Goal: Task Accomplishment & Management: Use online tool/utility

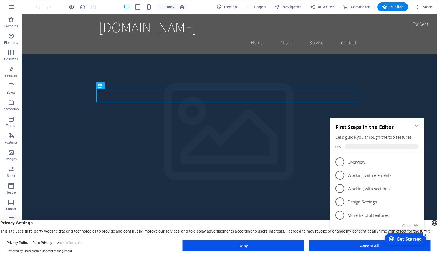
click at [417, 124] on icon "Minimize checklist" at bounding box center [416, 126] width 4 height 4
drag, startPoint x: 227, startPoint y: 4, endPoint x: 238, endPoint y: 1, distance: 11.7
click at [227, 4] on span "Design" at bounding box center [226, 7] width 21 height 6
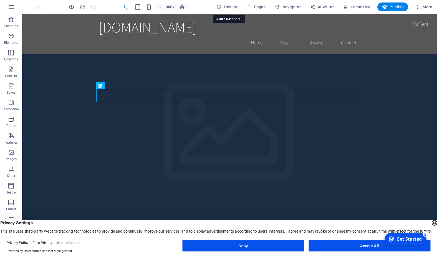
select select "rem"
select select "200"
select select "px"
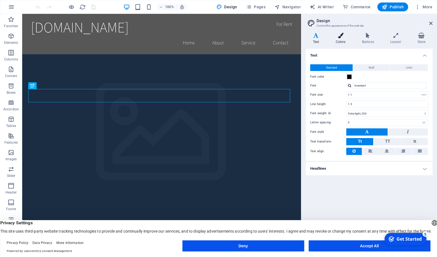
click at [341, 36] on icon at bounding box center [340, 36] width 24 height 6
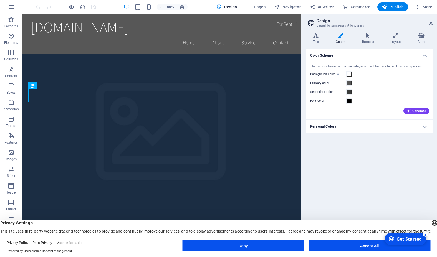
click at [264, 244] on button "Deny" at bounding box center [243, 245] width 122 height 11
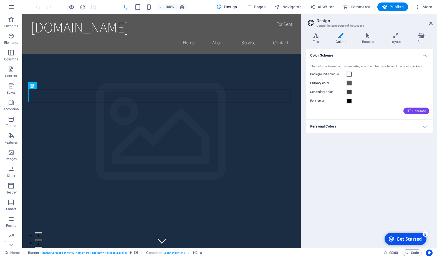
click at [420, 110] on span "Generate" at bounding box center [416, 111] width 19 height 4
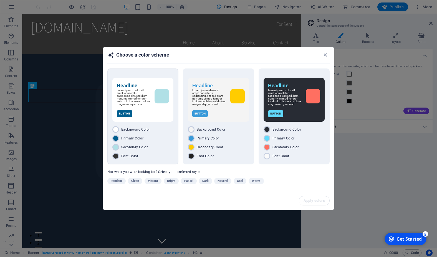
click at [159, 111] on div "Button" at bounding box center [143, 113] width 52 height 7
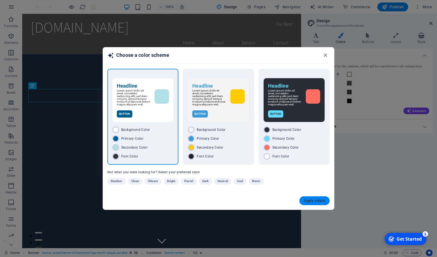
click at [316, 202] on span "Apply colors" at bounding box center [314, 201] width 21 height 4
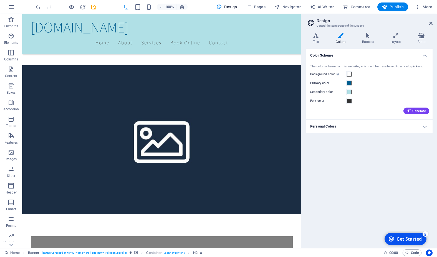
scroll to position [311, 0]
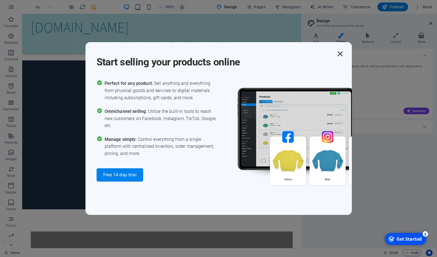
click at [339, 54] on icon "button" at bounding box center [340, 54] width 10 height 10
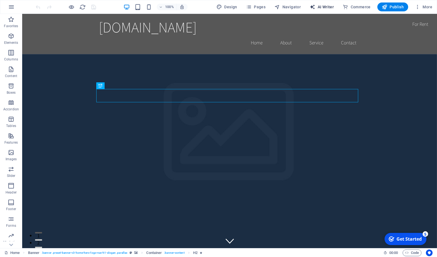
click at [328, 6] on span "AI Writer" at bounding box center [322, 7] width 24 height 6
select select "English"
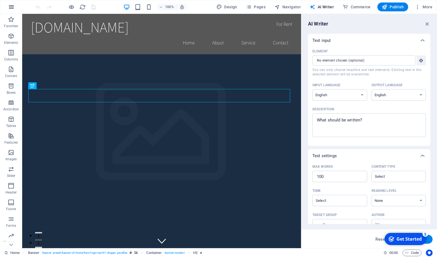
click at [13, 9] on icon "button" at bounding box center [11, 7] width 7 height 7
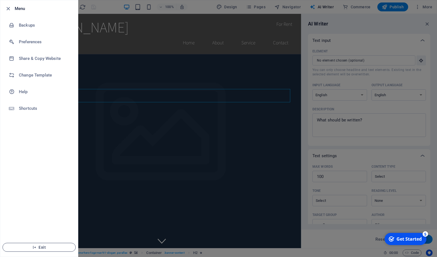
click at [32, 247] on span "Exit" at bounding box center [39, 247] width 64 height 4
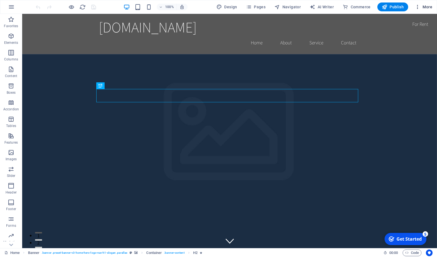
click at [429, 6] on span "More" at bounding box center [423, 7] width 17 height 6
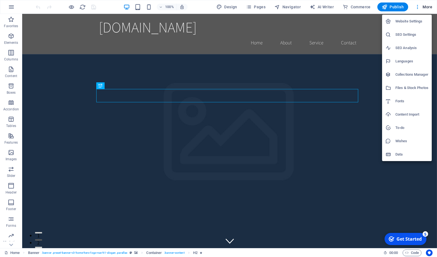
click at [414, 18] on h6 "Website Settings" at bounding box center [411, 21] width 33 height 7
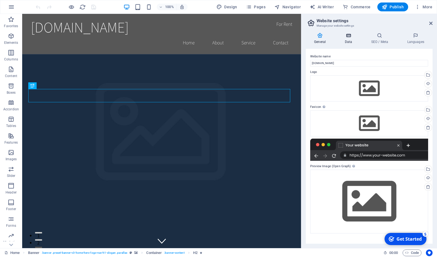
click at [346, 34] on icon at bounding box center [348, 36] width 24 height 6
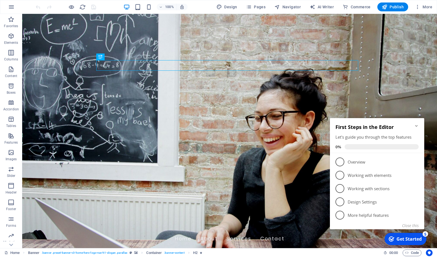
click at [416, 126] on icon "Minimize checklist" at bounding box center [416, 126] width 2 height 2
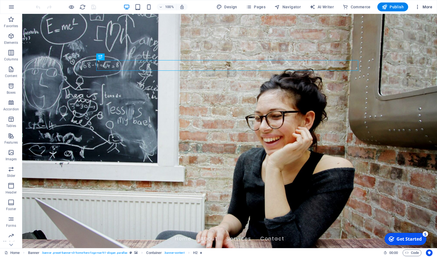
click at [417, 8] on icon "button" at bounding box center [418, 7] width 6 height 6
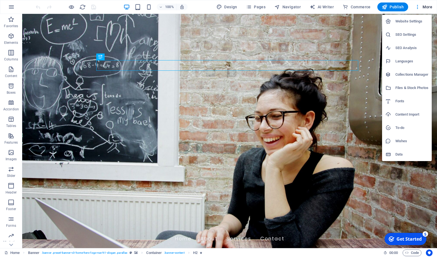
click at [399, 154] on h6 "Data" at bounding box center [411, 154] width 33 height 7
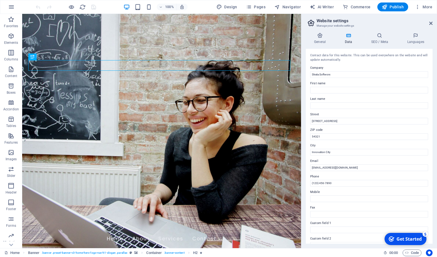
click at [429, 24] on header "Website settings Manage your website settings" at bounding box center [370, 21] width 126 height 14
click at [414, 254] on span "Code" at bounding box center [412, 253] width 14 height 7
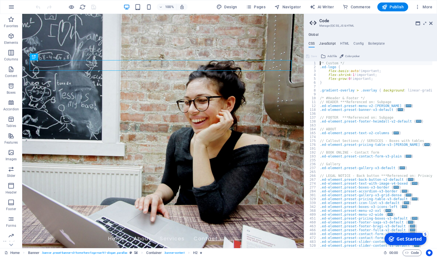
click at [327, 42] on h4 "JavaScript" at bounding box center [327, 45] width 16 height 6
type textarea "/* JS for preset "Menu V2" */"
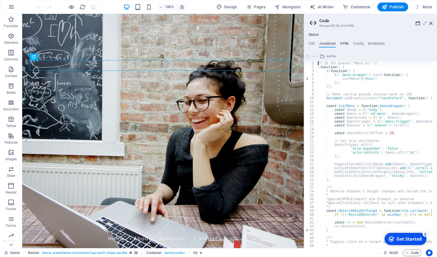
click at [346, 42] on h4 "HTML" at bounding box center [344, 45] width 9 height 6
type textarea "<a href="#main-content" class="wv-link-content button">Skip to main content</a>"
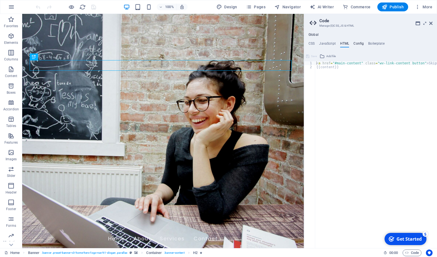
click at [362, 42] on h4 "Config" at bounding box center [358, 45] width 10 height 6
type textarea "$color-background: #EDEFF4;"
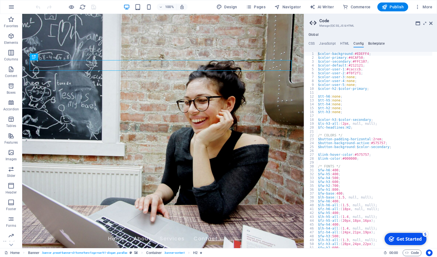
click at [378, 42] on h4 "Boilerplate" at bounding box center [376, 45] width 16 height 6
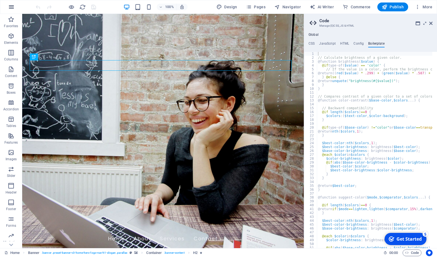
click at [12, 7] on icon "button" at bounding box center [11, 7] width 7 height 7
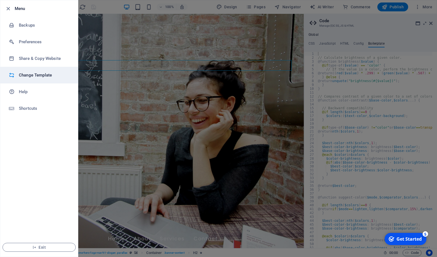
click at [39, 73] on h6 "Change Template" at bounding box center [44, 75] width 51 height 7
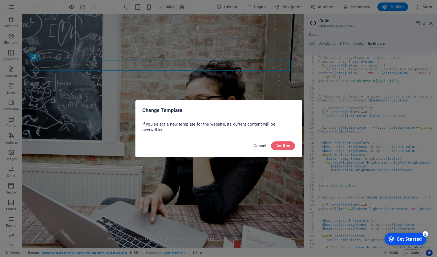
click at [264, 146] on span "Cancel" at bounding box center [260, 146] width 13 height 4
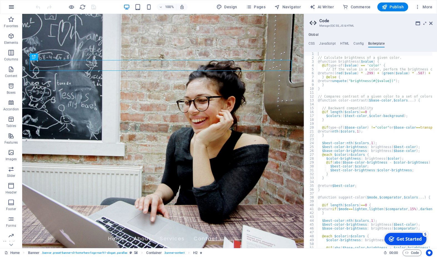
click at [8, 6] on icon "button" at bounding box center [11, 7] width 7 height 7
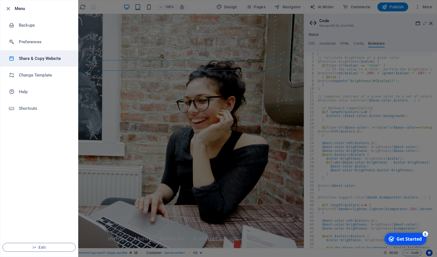
click at [47, 58] on h6 "Share & Copy Website" at bounding box center [44, 58] width 51 height 7
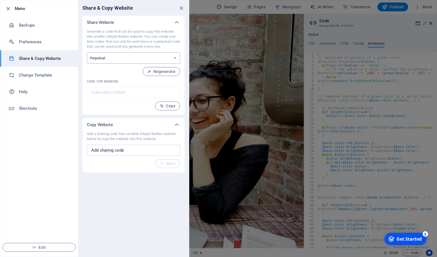
click at [87, 52] on select "One-time Perpetual" at bounding box center [133, 57] width 93 height 11
select select "onetime"
click option "One-time" at bounding box center [0, 0] width 0 height 0
click at [166, 72] on span "Generate" at bounding box center [163, 71] width 24 height 4
type input "5bc75721-2149654"
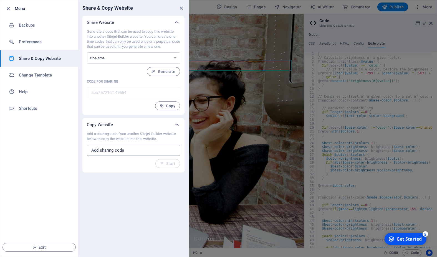
click at [133, 152] on input "text" at bounding box center [133, 150] width 93 height 11
click at [167, 105] on span "Copy" at bounding box center [168, 106] width 16 height 4
click at [182, 9] on icon "close" at bounding box center [181, 8] width 6 height 6
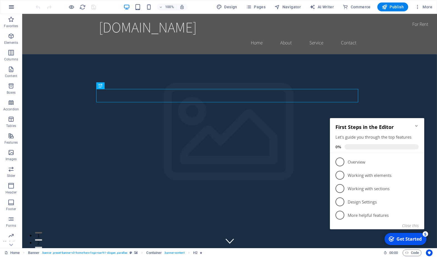
click at [11, 6] on icon "button" at bounding box center [11, 7] width 7 height 7
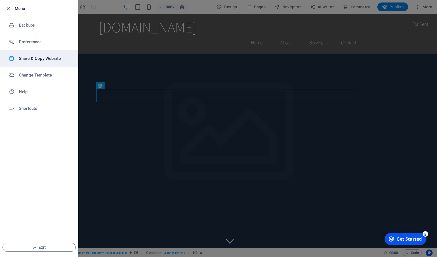
click at [39, 56] on h6 "Share & Copy Website" at bounding box center [44, 58] width 51 height 7
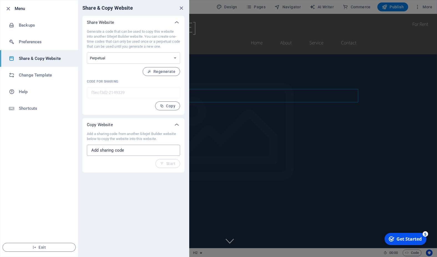
click at [120, 152] on input "text" at bounding box center [133, 150] width 93 height 11
type input "5bc75721-2149654"
click at [172, 164] on span "Start" at bounding box center [167, 163] width 15 height 4
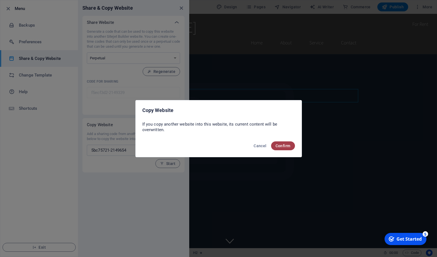
click at [282, 145] on span "Confirm" at bounding box center [282, 146] width 15 height 4
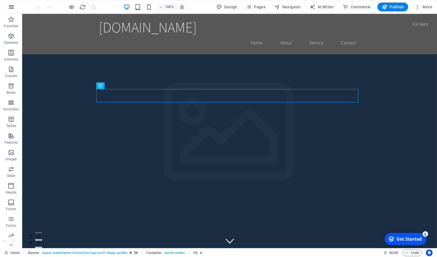
click at [13, 6] on icon "button" at bounding box center [11, 7] width 7 height 7
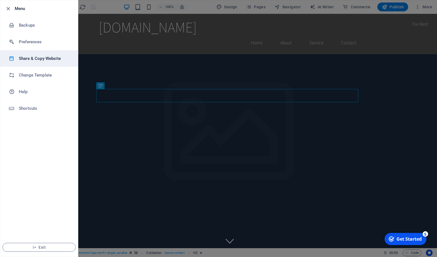
click at [47, 61] on h6 "Share & Copy Website" at bounding box center [44, 58] width 51 height 7
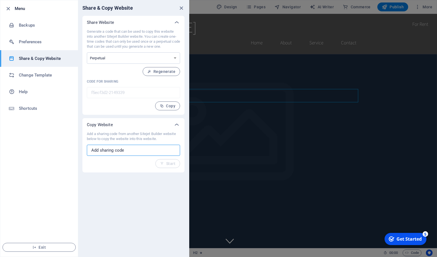
click at [124, 154] on input "text" at bounding box center [133, 150] width 93 height 11
type input "5bc75721-2149654"
click at [173, 163] on span "Start" at bounding box center [167, 163] width 15 height 4
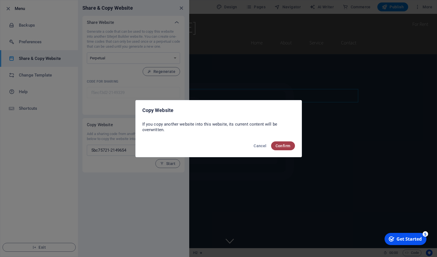
click at [290, 146] on span "Confirm" at bounding box center [282, 146] width 15 height 4
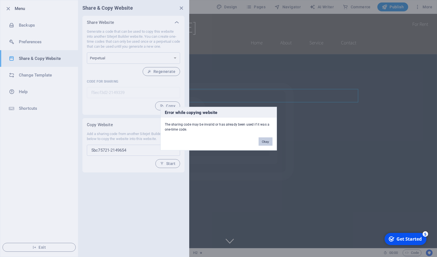
click at [265, 142] on button "Okay" at bounding box center [265, 141] width 14 height 8
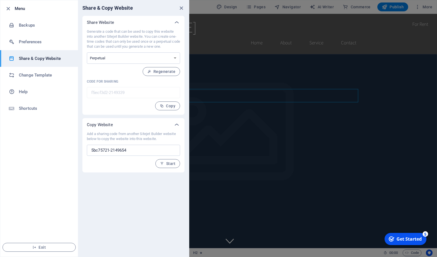
click at [379, 63] on div at bounding box center [218, 128] width 437 height 257
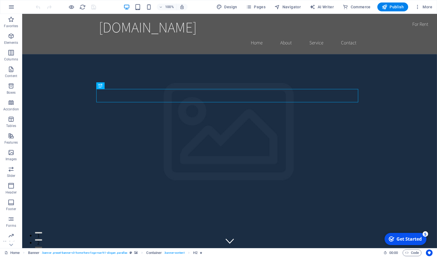
click at [405, 237] on div "Get Started" at bounding box center [408, 239] width 25 height 6
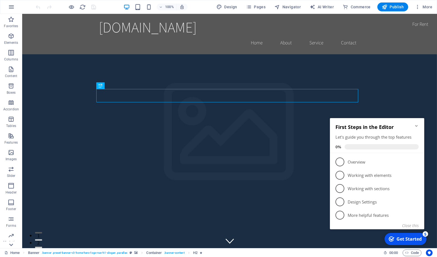
click at [12, 21] on icon at bounding box center [11, 17] width 8 height 8
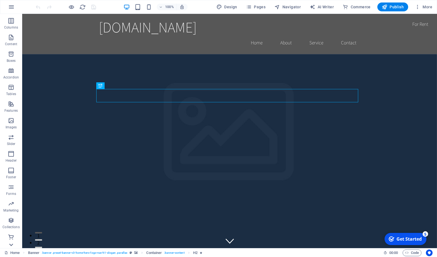
click at [12, 21] on icon at bounding box center [11, 17] width 8 height 8
click at [12, 243] on p "Commerce" at bounding box center [11, 244] width 17 height 4
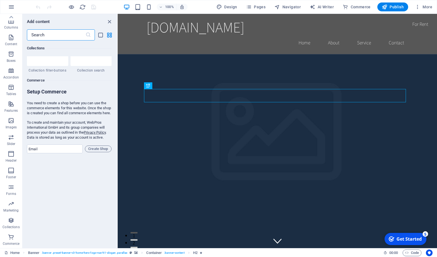
scroll to position [5345, 0]
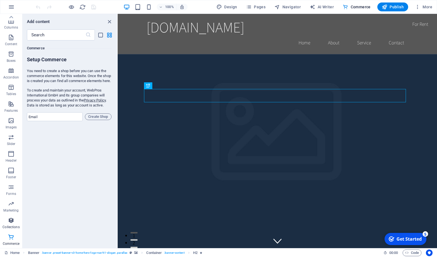
click at [12, 224] on span "Collections" at bounding box center [11, 223] width 22 height 13
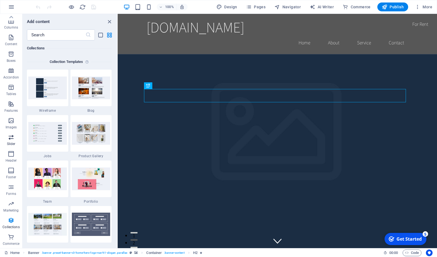
scroll to position [0, 0]
click at [323, 6] on span "AI Writer" at bounding box center [322, 7] width 24 height 6
select select "English"
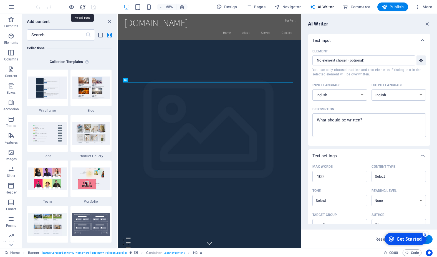
click at [82, 7] on icon "reload" at bounding box center [82, 7] width 6 height 6
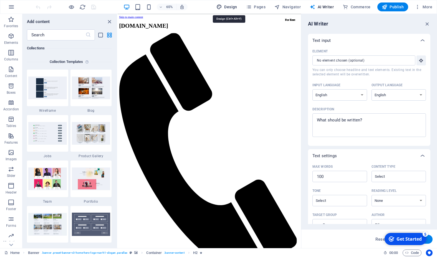
click at [232, 9] on span "Design" at bounding box center [226, 7] width 21 height 6
select select "rem"
select select "200"
select select "px"
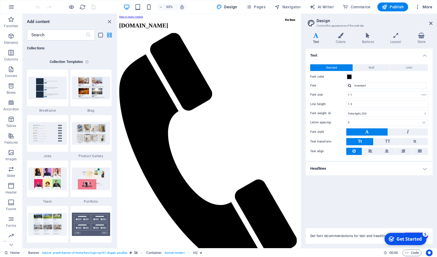
click at [427, 7] on span "More" at bounding box center [423, 7] width 17 height 6
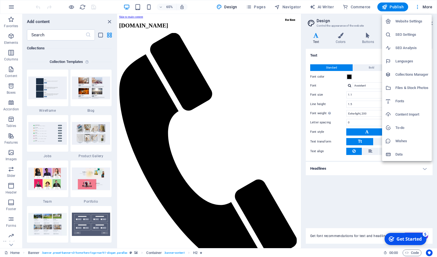
click at [428, 254] on div at bounding box center [218, 128] width 437 height 257
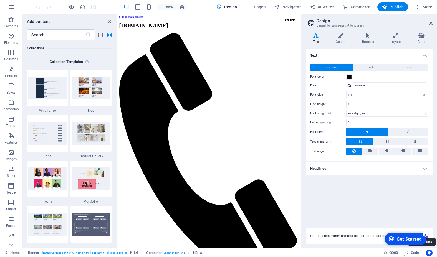
click at [431, 252] on icon "Usercentrics" at bounding box center [429, 253] width 4 height 4
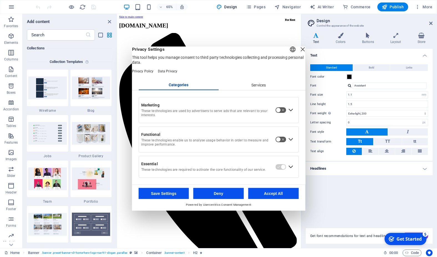
click at [298, 52] on div "Close Layer" at bounding box center [302, 49] width 8 height 8
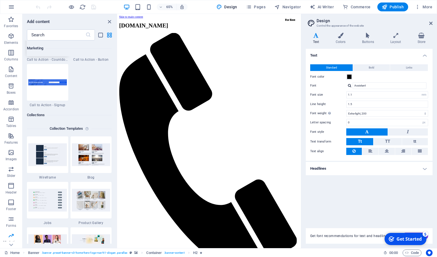
scroll to position [5002, 0]
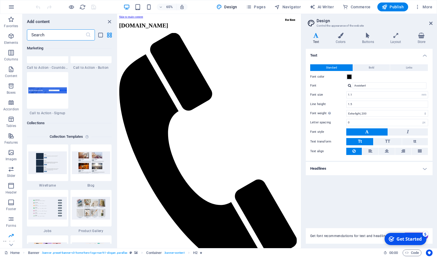
click at [56, 34] on input "text" at bounding box center [56, 34] width 59 height 11
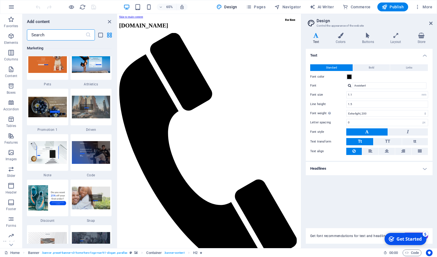
scroll to position [4757, 0]
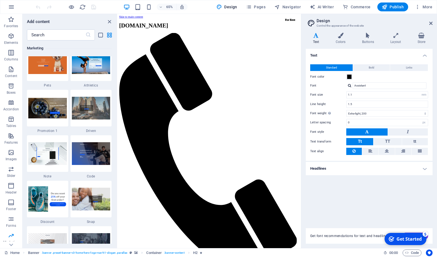
click at [368, 207] on div "Text Standard Bold Links Font color Font Assistant Font size 1.1 rem px Line he…" at bounding box center [369, 135] width 127 height 173
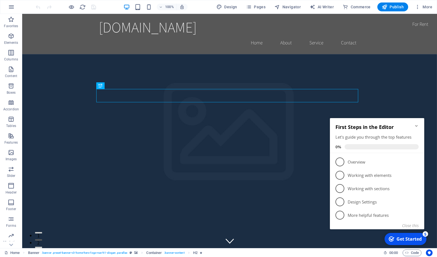
click at [418, 127] on icon "Minimize checklist" at bounding box center [416, 126] width 4 height 4
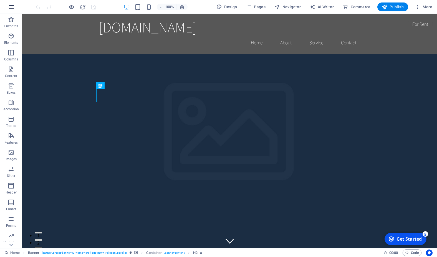
click at [9, 6] on icon "button" at bounding box center [11, 7] width 7 height 7
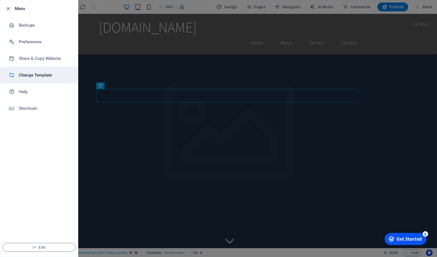
click at [29, 73] on h6 "Change Template" at bounding box center [44, 75] width 51 height 7
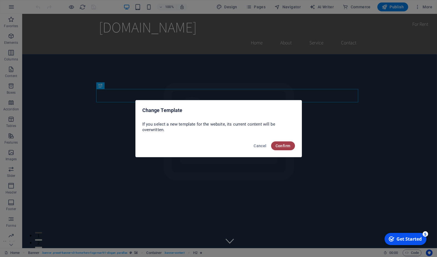
click at [278, 146] on span "Confirm" at bounding box center [282, 146] width 15 height 4
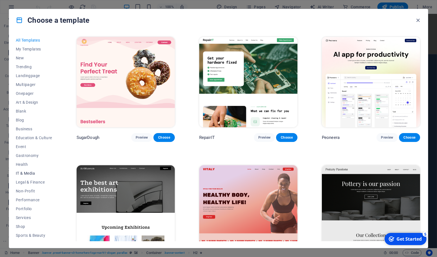
click at [22, 174] on span "IT & Media" at bounding box center [34, 173] width 36 height 4
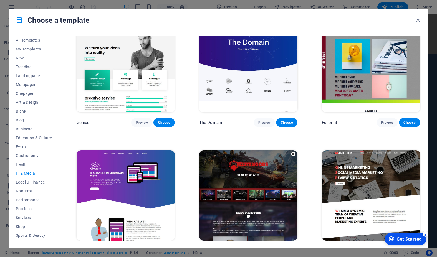
scroll to position [275, 0]
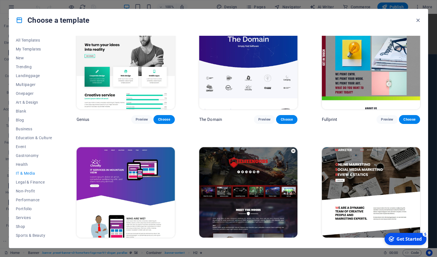
click at [166, 246] on span "Choose" at bounding box center [164, 248] width 12 height 4
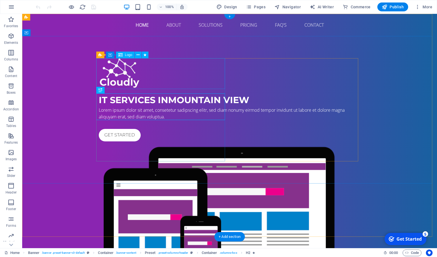
click at [135, 85] on div at bounding box center [230, 73] width 262 height 31
click at [128, 83] on div at bounding box center [230, 73] width 262 height 31
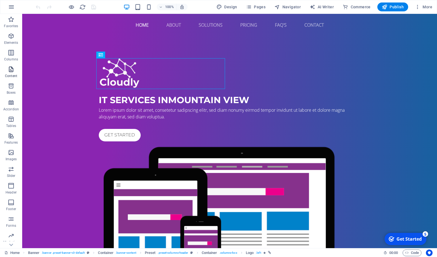
click at [11, 72] on icon "button" at bounding box center [11, 69] width 7 height 7
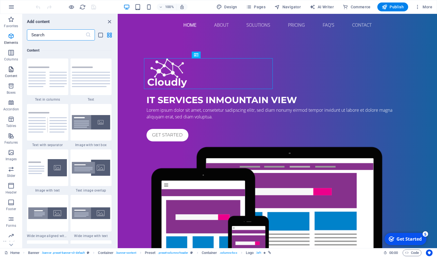
scroll to position [970, 0]
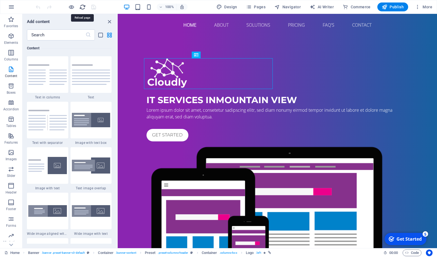
click at [82, 5] on icon "reload" at bounding box center [82, 7] width 6 height 6
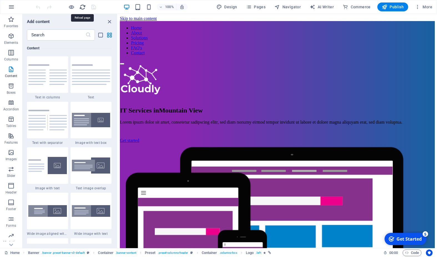
scroll to position [0, 0]
click at [16, 251] on link "Home" at bounding box center [11, 253] width 15 height 7
click at [11, 251] on link "Home" at bounding box center [11, 253] width 15 height 7
click at [416, 254] on span "Code" at bounding box center [412, 253] width 14 height 7
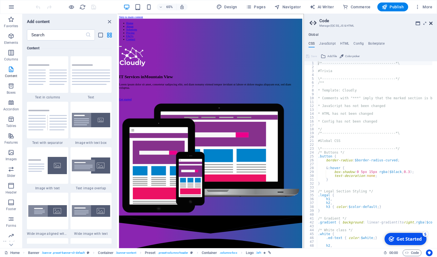
click at [431, 22] on icon at bounding box center [430, 23] width 3 height 4
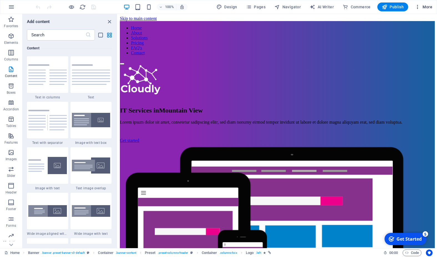
click at [426, 7] on span "More" at bounding box center [423, 7] width 17 height 6
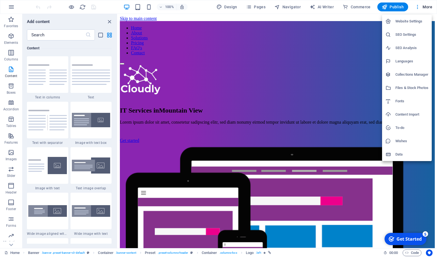
click at [404, 138] on h6 "Wishes" at bounding box center [411, 141] width 33 height 7
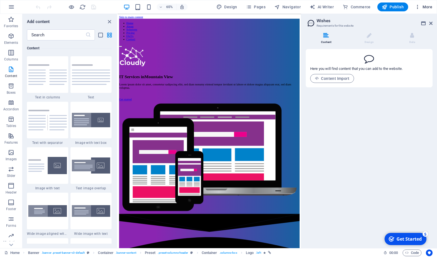
click at [417, 6] on icon "button" at bounding box center [418, 7] width 6 height 6
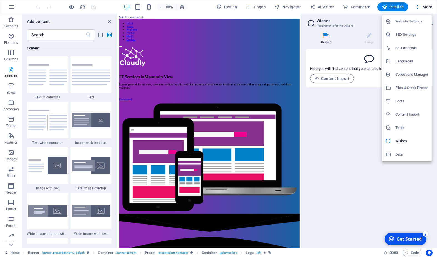
click at [413, 22] on h6 "Website Settings" at bounding box center [411, 21] width 33 height 7
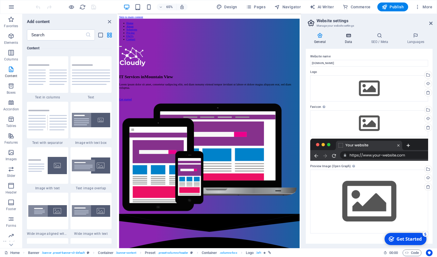
click at [350, 38] on icon at bounding box center [348, 36] width 24 height 6
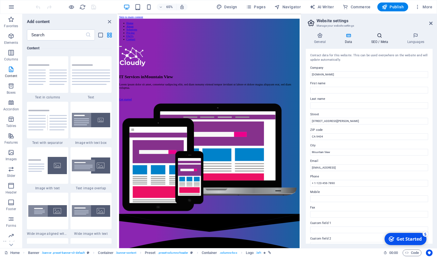
click at [377, 37] on icon at bounding box center [380, 36] width 34 height 6
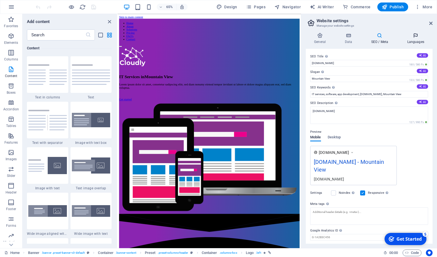
click at [415, 38] on icon at bounding box center [416, 36] width 34 height 6
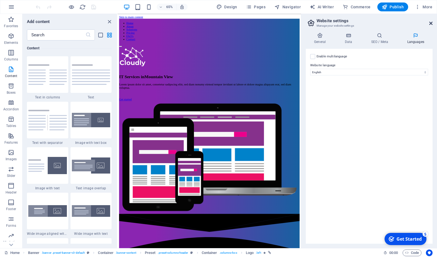
drag, startPoint x: 430, startPoint y: 22, endPoint x: 312, endPoint y: 0, distance: 119.6
click at [430, 22] on icon at bounding box center [430, 23] width 3 height 4
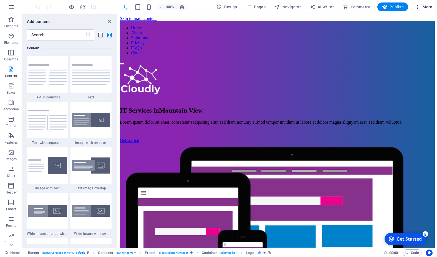
click at [430, 7] on span "More" at bounding box center [423, 7] width 17 height 6
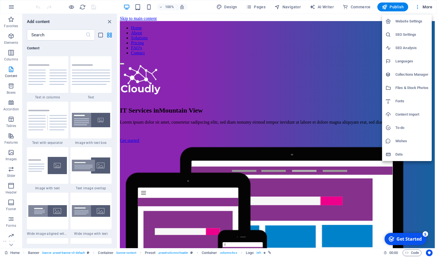
click at [326, 7] on div at bounding box center [218, 128] width 437 height 257
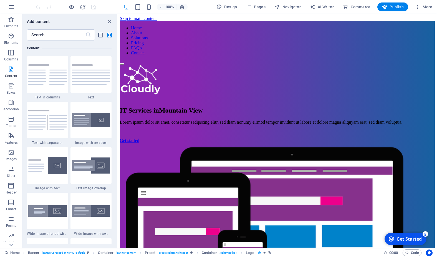
click at [326, 7] on span "AI Writer" at bounding box center [322, 7] width 24 height 6
select select "English"
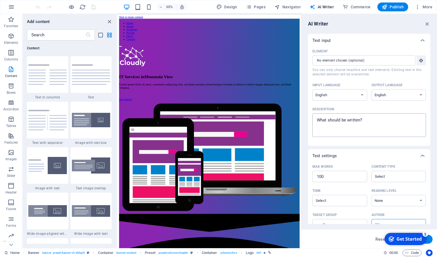
click at [368, 120] on textarea "Description x ​" at bounding box center [369, 125] width 108 height 18
type textarea "x"
click at [404, 60] on input "Element ​ You can only choose headline and text elements. Existing text in the …" at bounding box center [361, 60] width 99 height 10
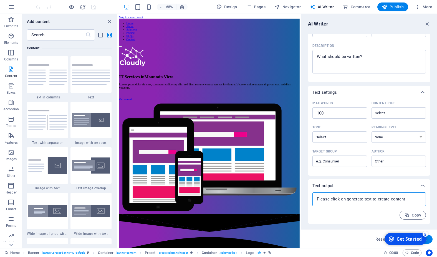
click at [369, 201] on textarea at bounding box center [369, 199] width 108 height 8
type textarea "x"
click at [378, 239] on span "Reset" at bounding box center [380, 239] width 11 height 4
type textarea "x"
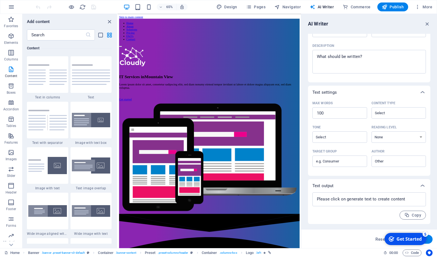
click at [417, 237] on div "Get Started" at bounding box center [408, 239] width 25 height 6
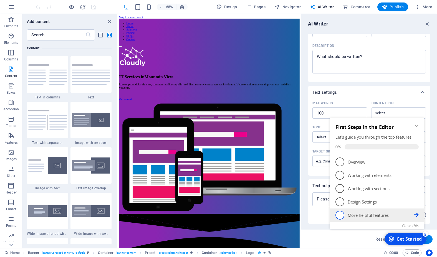
click at [368, 214] on p "More helpful features - incomplete" at bounding box center [381, 215] width 67 height 6
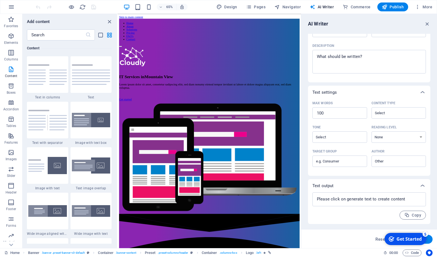
click at [399, 238] on div "Get Started" at bounding box center [408, 239] width 25 height 6
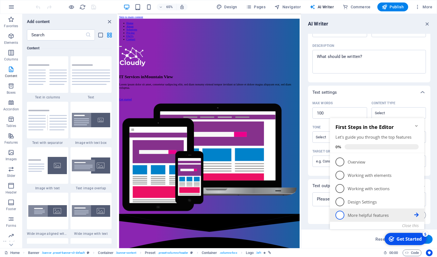
click at [340, 218] on span "5" at bounding box center [339, 215] width 9 height 9
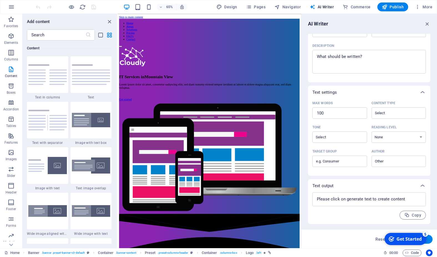
click at [411, 244] on div "checkmark Get Started 5" at bounding box center [405, 239] width 42 height 12
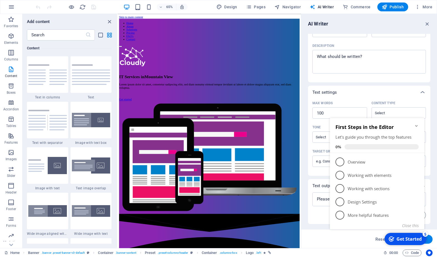
drag, startPoint x: 428, startPoint y: 241, endPoint x: 757, endPoint y: 353, distance: 347.7
click div "checkmark Get Started 5 First Steps in the Editor Let's guide you through the t…"
click at [430, 240] on button "Generate text" at bounding box center [413, 239] width 39 height 9
type textarea "x"
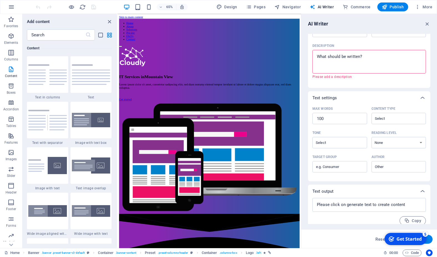
click at [430, 240] on button "Generate text" at bounding box center [413, 239] width 39 height 9
type textarea "x"
click at [430, 240] on button "Generate text" at bounding box center [413, 239] width 39 height 9
type textarea "x"
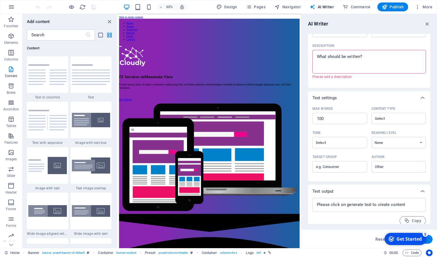
type textarea "x"
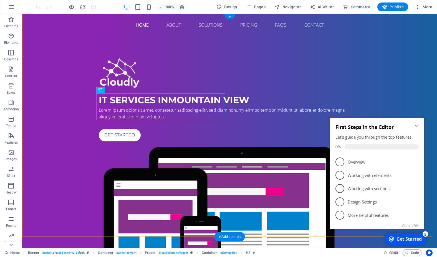
click at [229, 17] on div "+" at bounding box center [229, 16] width 11 height 5
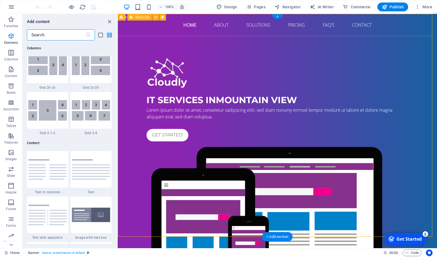
scroll to position [970, 0]
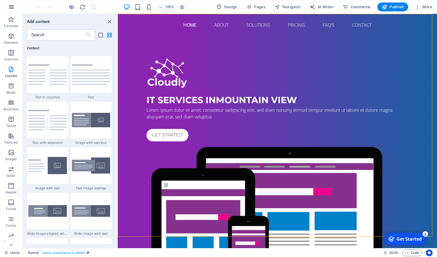
click at [12, 7] on icon "button" at bounding box center [11, 7] width 7 height 7
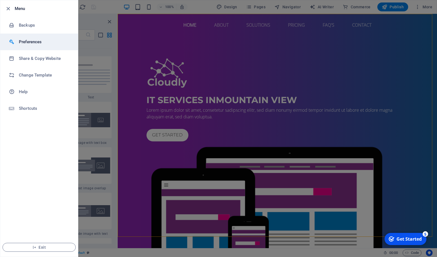
click at [22, 41] on h6 "Preferences" at bounding box center [44, 42] width 51 height 7
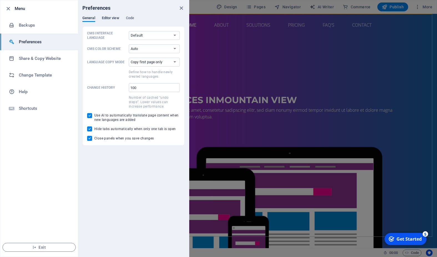
click at [108, 16] on span "Editor view" at bounding box center [110, 19] width 17 height 8
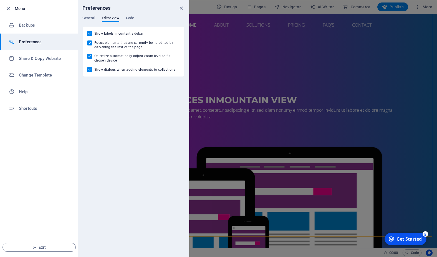
click at [130, 15] on div "Preferences" at bounding box center [133, 8] width 111 height 16
click at [130, 17] on span "Code" at bounding box center [130, 19] width 8 height 8
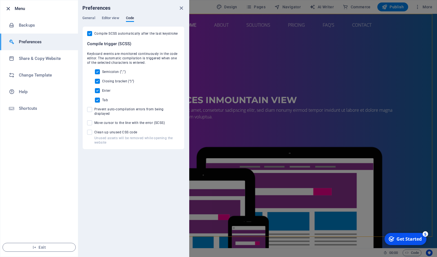
click at [6, 9] on icon "button" at bounding box center [8, 9] width 6 height 6
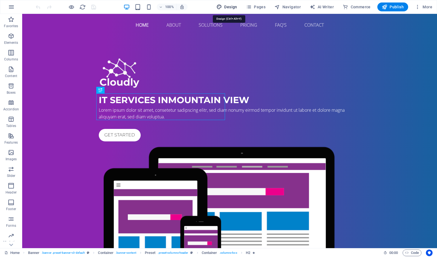
click at [233, 7] on span "Design" at bounding box center [226, 7] width 21 height 6
select select "px"
select select "400"
select select "px"
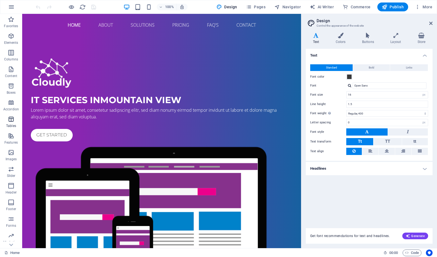
scroll to position [32, 0]
click at [9, 6] on icon "button" at bounding box center [11, 7] width 7 height 7
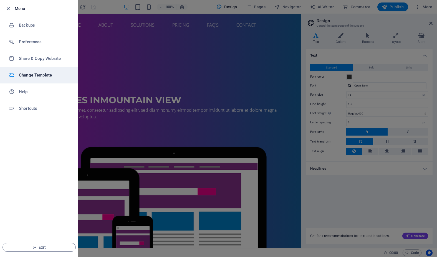
click at [40, 73] on h6 "Change Template" at bounding box center [44, 75] width 51 height 7
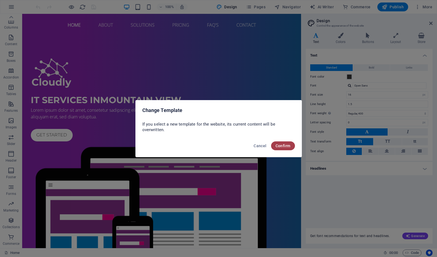
click at [279, 147] on span "Confirm" at bounding box center [282, 146] width 15 height 4
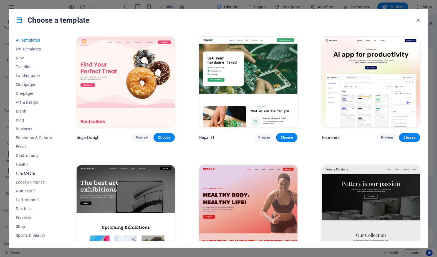
click at [25, 174] on span "IT & Media" at bounding box center [34, 173] width 36 height 4
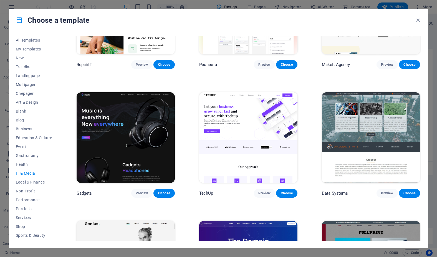
scroll to position [75, 0]
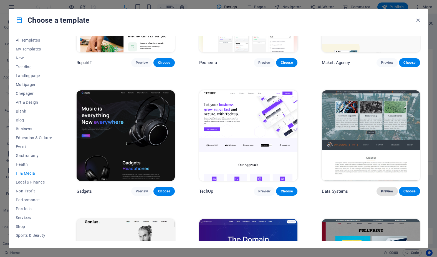
click at [383, 189] on span "Preview" at bounding box center [387, 191] width 12 height 4
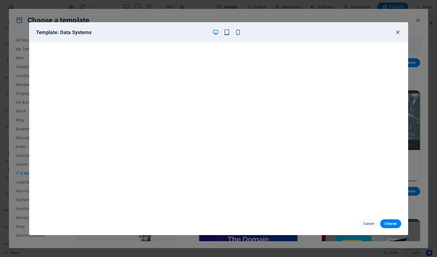
click at [399, 33] on icon "button" at bounding box center [397, 32] width 6 height 6
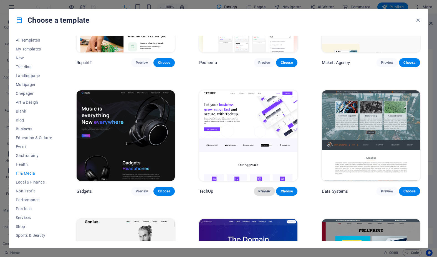
click at [260, 189] on span "Preview" at bounding box center [264, 191] width 12 height 4
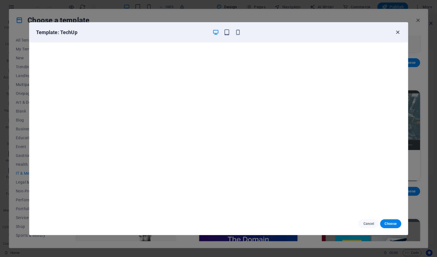
click at [399, 31] on icon "button" at bounding box center [397, 32] width 6 height 6
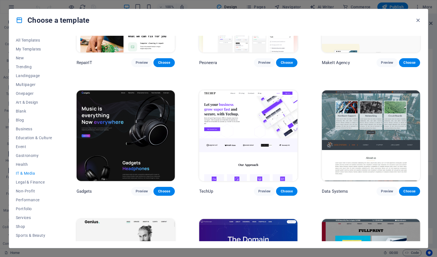
scroll to position [0, 0]
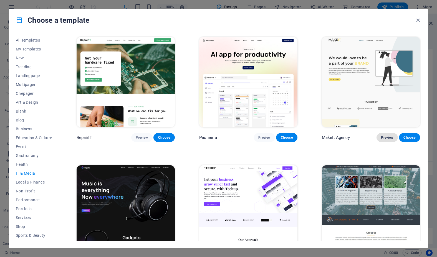
click at [382, 135] on span "Preview" at bounding box center [387, 137] width 12 height 4
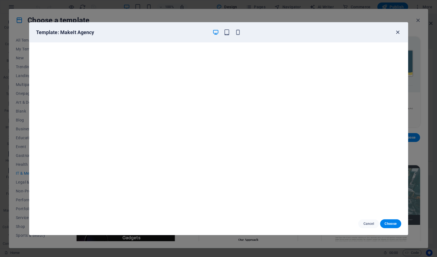
click at [400, 32] on icon "button" at bounding box center [397, 32] width 6 height 6
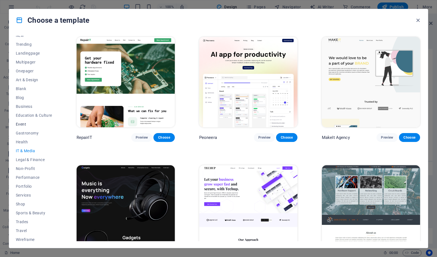
scroll to position [25, 0]
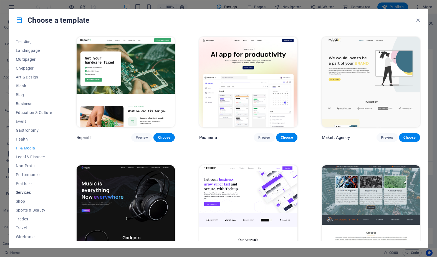
click at [22, 191] on span "Services" at bounding box center [34, 192] width 36 height 4
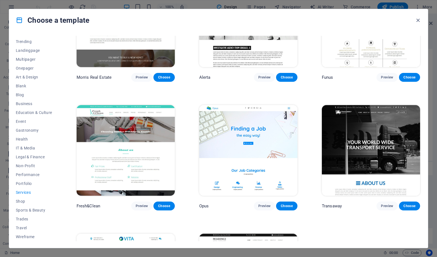
scroll to position [652, 0]
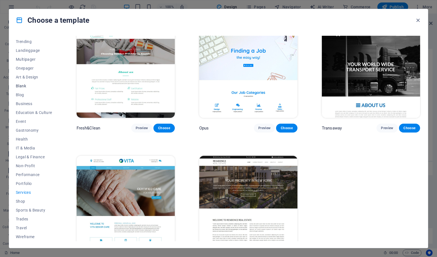
click at [22, 87] on span "Blank" at bounding box center [34, 86] width 36 height 4
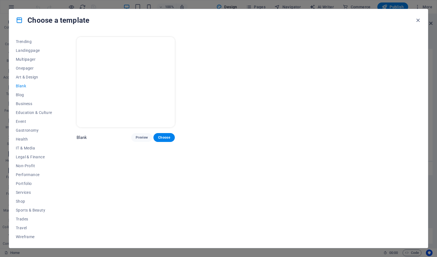
scroll to position [0, 0]
click at [170, 133] on button "Choose" at bounding box center [163, 137] width 21 height 9
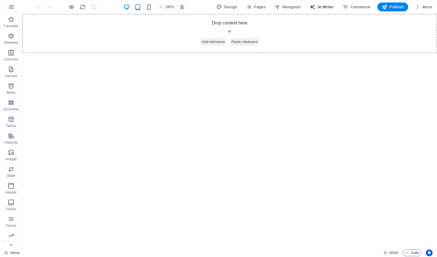
click at [319, 7] on span "AI Writer" at bounding box center [322, 7] width 24 height 6
select select "English"
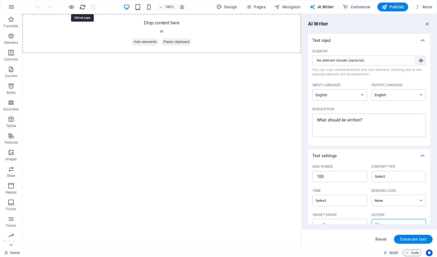
click at [83, 5] on icon "reload" at bounding box center [82, 7] width 6 height 6
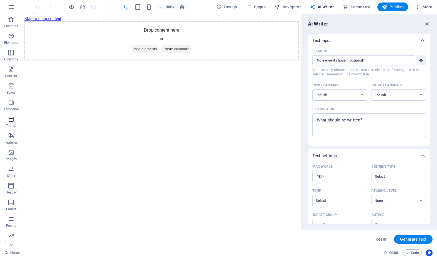
scroll to position [32, 0]
click at [12, 222] on icon "button" at bounding box center [11, 220] width 7 height 7
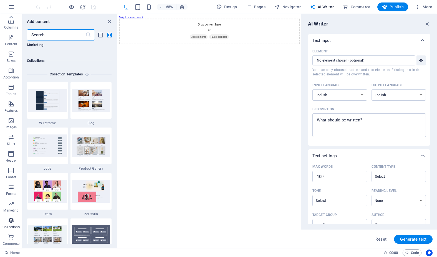
scroll to position [5077, 0]
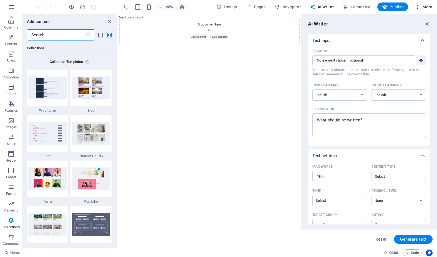
click at [426, 7] on span "More" at bounding box center [423, 7] width 17 height 6
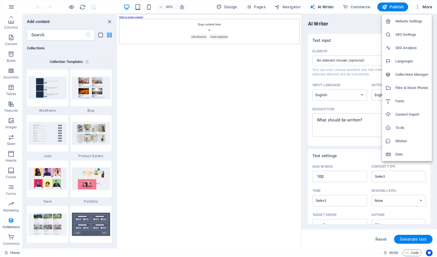
click at [401, 126] on h6 "To-do" at bounding box center [411, 128] width 33 height 7
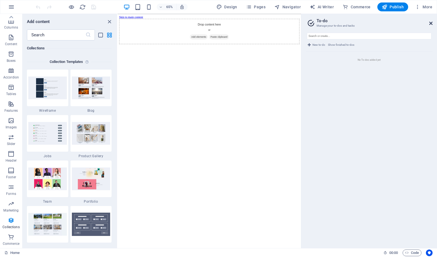
click at [431, 24] on icon at bounding box center [430, 23] width 3 height 4
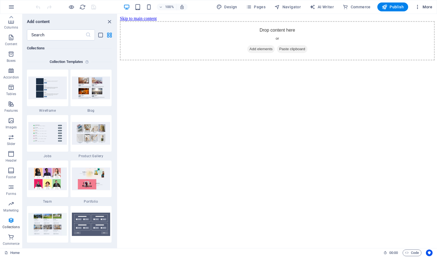
click at [428, 8] on span "More" at bounding box center [423, 7] width 17 height 6
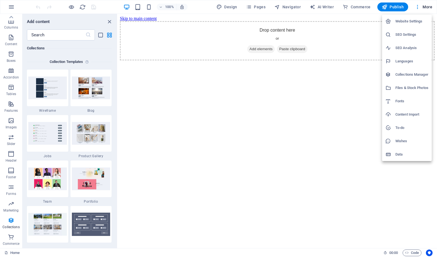
click at [420, 20] on h6 "Website Settings" at bounding box center [411, 21] width 33 height 7
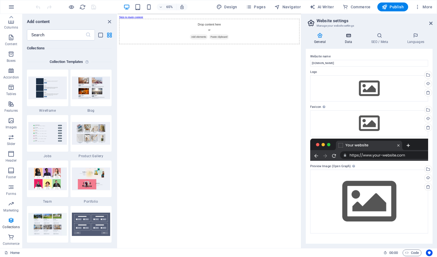
click at [345, 39] on h4 "Data" at bounding box center [349, 39] width 26 height 12
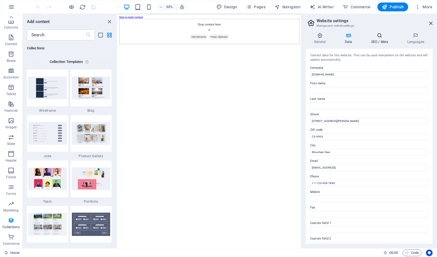
click at [381, 38] on icon at bounding box center [380, 36] width 34 height 6
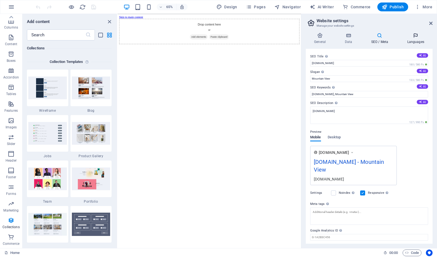
click at [416, 40] on h4 "Languages" at bounding box center [416, 39] width 34 height 12
